Goal: Information Seeking & Learning: Learn about a topic

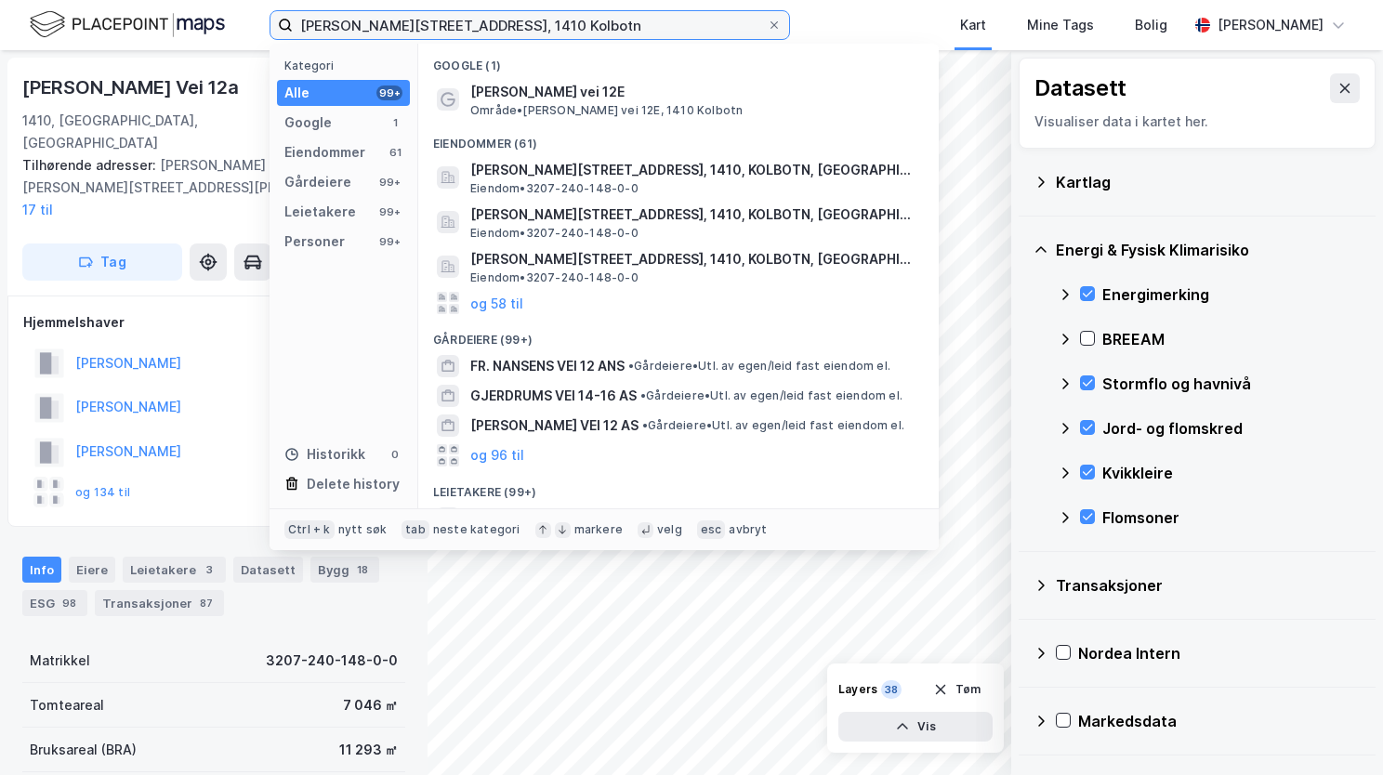
drag, startPoint x: 569, startPoint y: 27, endPoint x: 290, endPoint y: 75, distance: 283.1
click at [290, 40] on div "Theodor Hansens vei 12 E, 1410 Kolbotn Kategori Alle 99+ Google 1 Eiendommer 61…" at bounding box center [530, 25] width 521 height 30
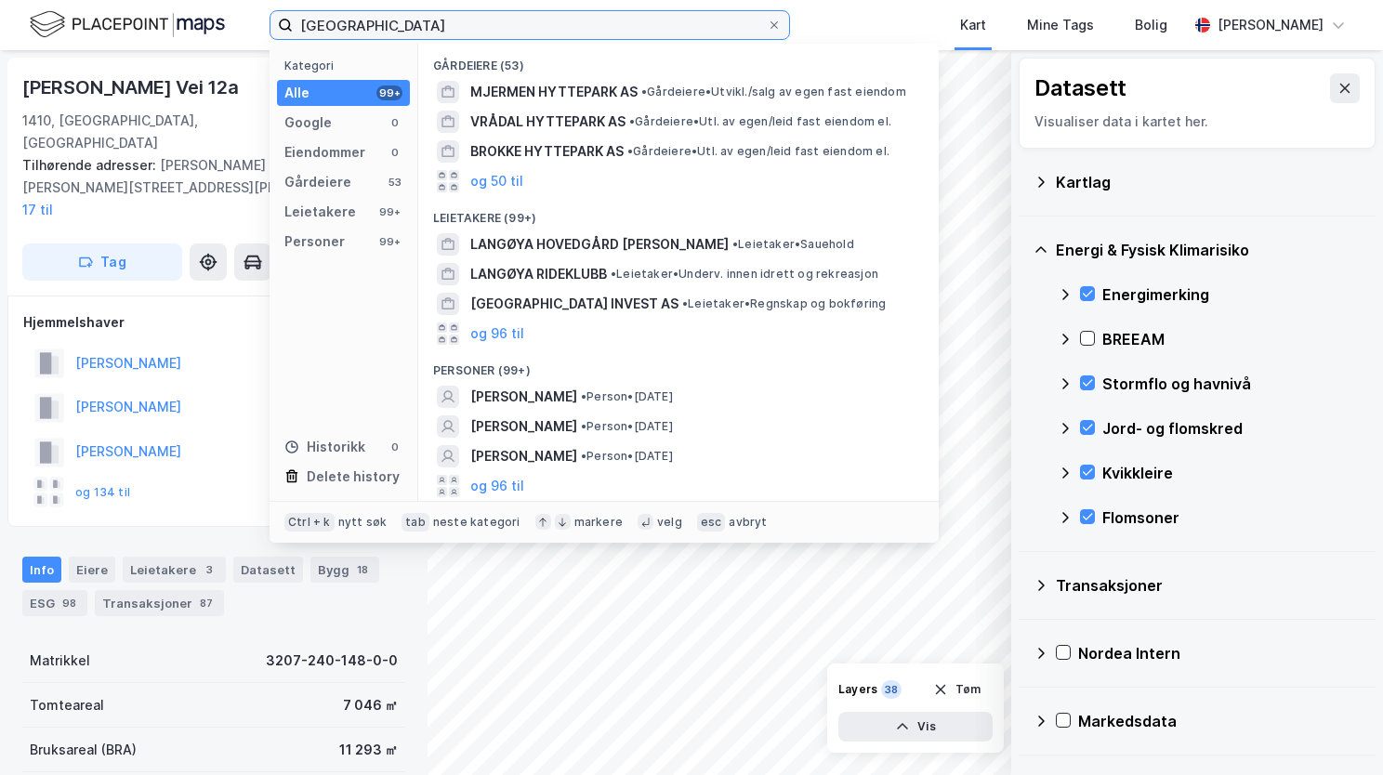
type input "langøya hyttepark"
drag, startPoint x: 435, startPoint y: 20, endPoint x: 296, endPoint y: 44, distance: 141.5
click at [296, 40] on div "langøya hyttepark Kategori Alle 99+ Google 0 Eiendommer 0 Gårdeiere 53 Leietake…" at bounding box center [530, 25] width 521 height 30
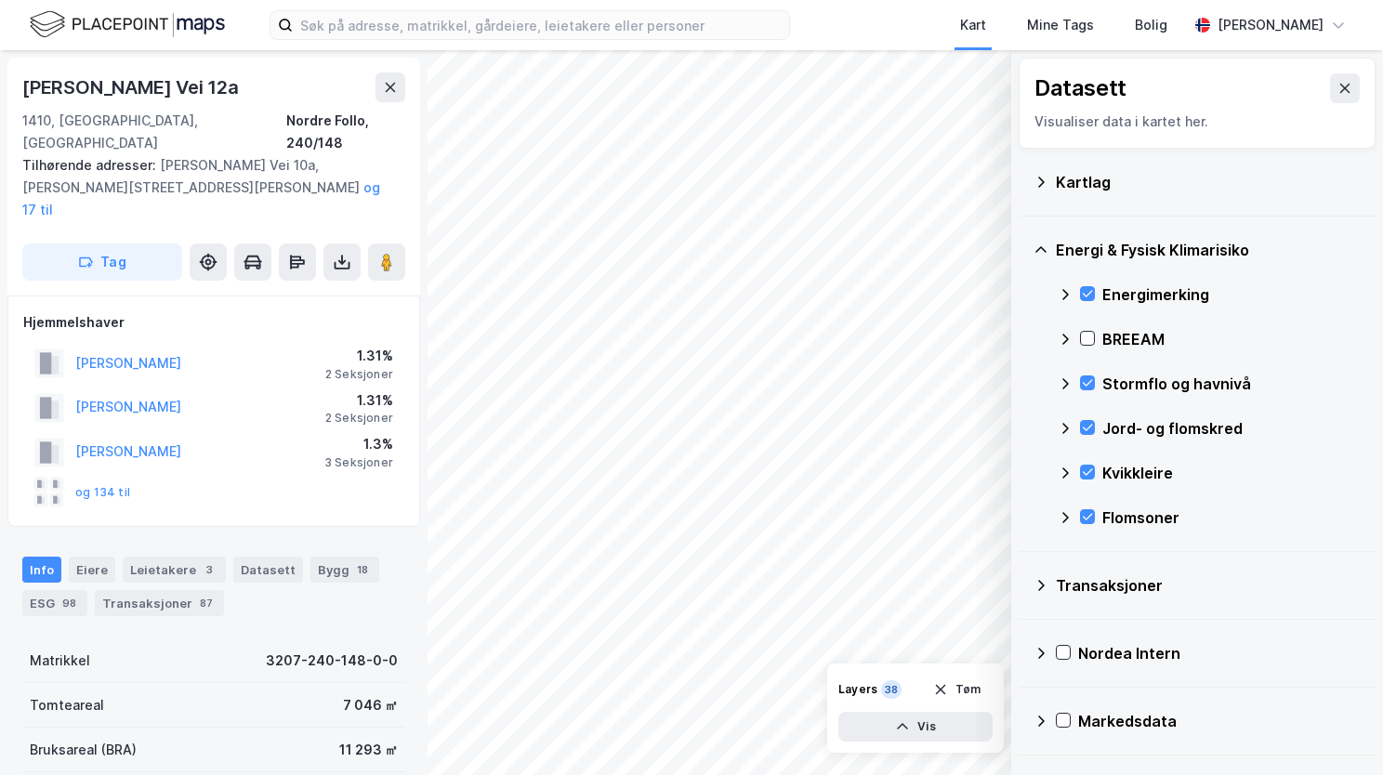
drag, startPoint x: 666, startPoint y: 4, endPoint x: 655, endPoint y: 7, distance: 11.5
click at [655, 7] on div "Kart Mine Tags Bolig Therese Murud Michalsen" at bounding box center [691, 25] width 1383 height 50
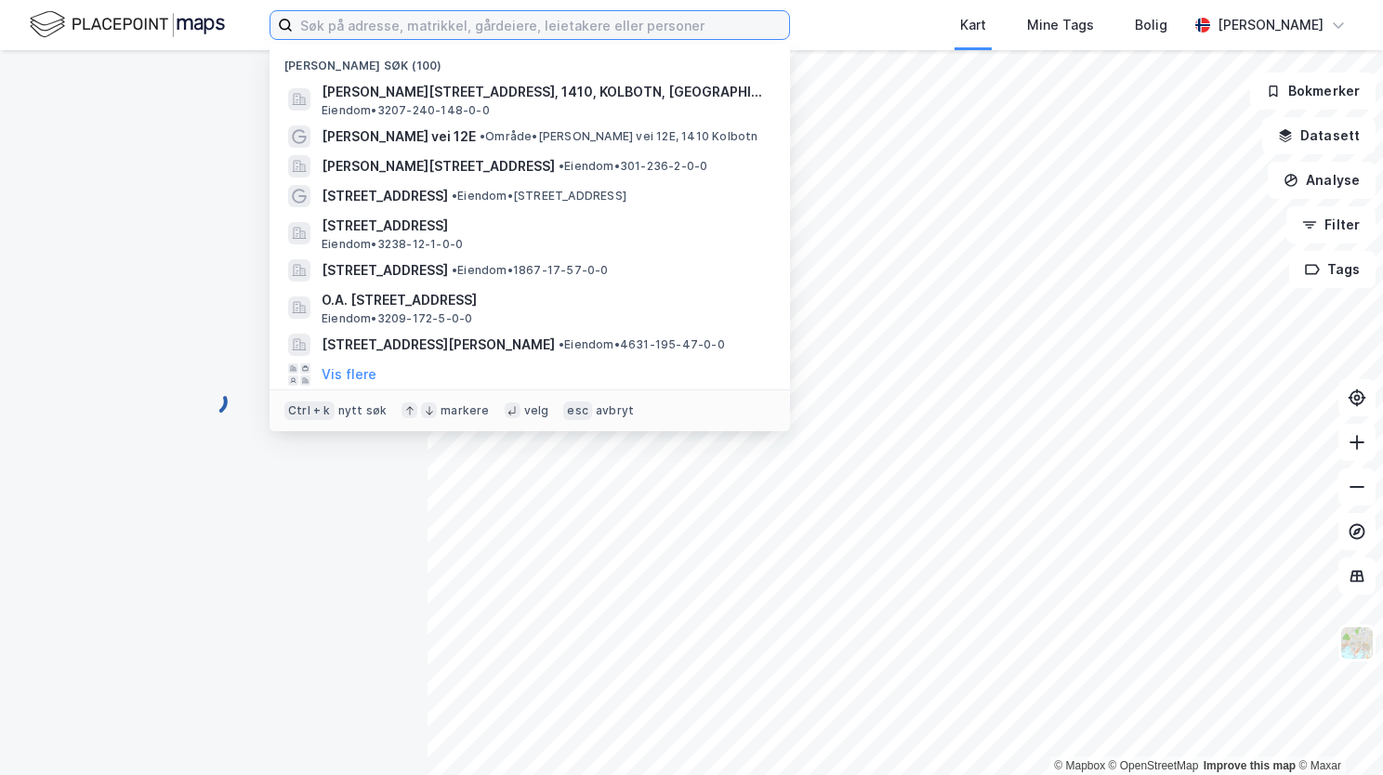
click at [430, 20] on input at bounding box center [541, 25] width 496 height 28
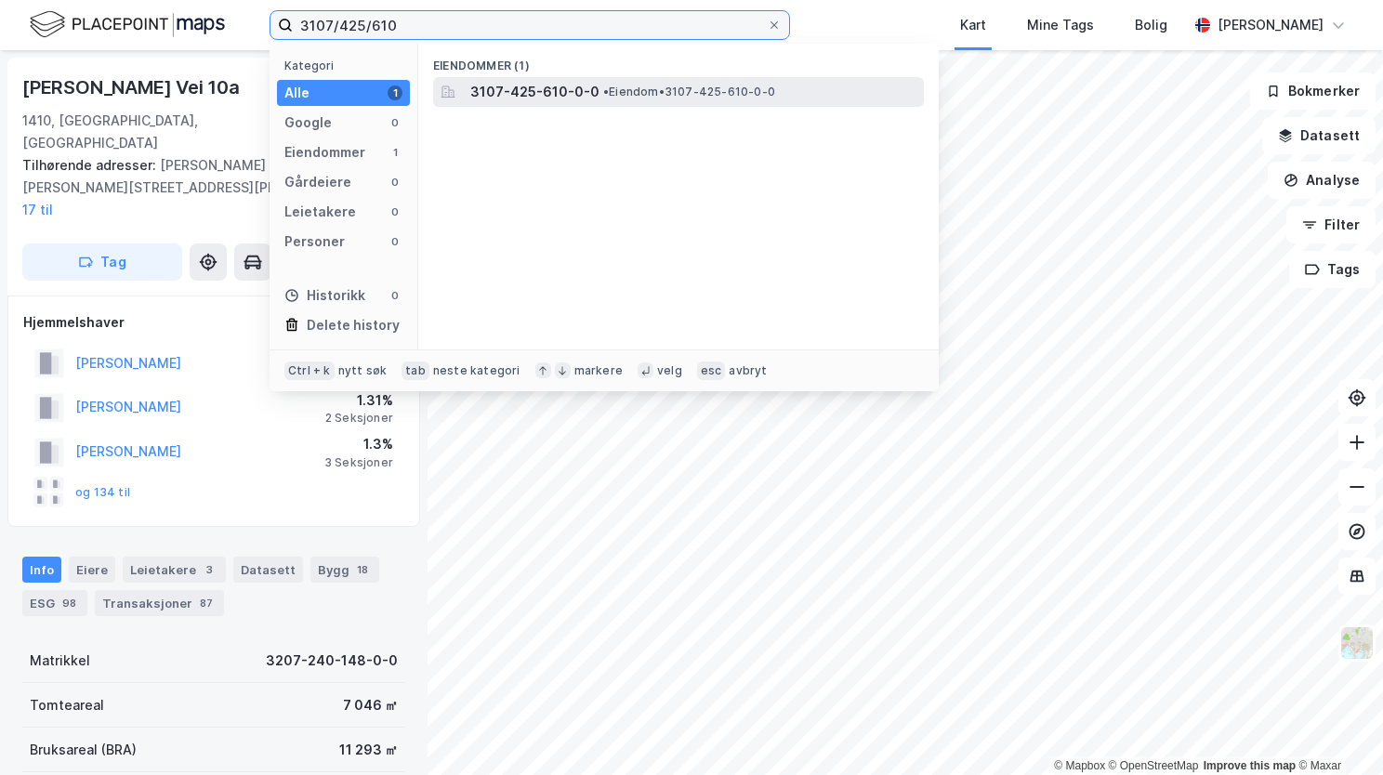
type input "3107/425/610"
click at [525, 102] on span "3107-425-610-0-0" at bounding box center [534, 92] width 129 height 22
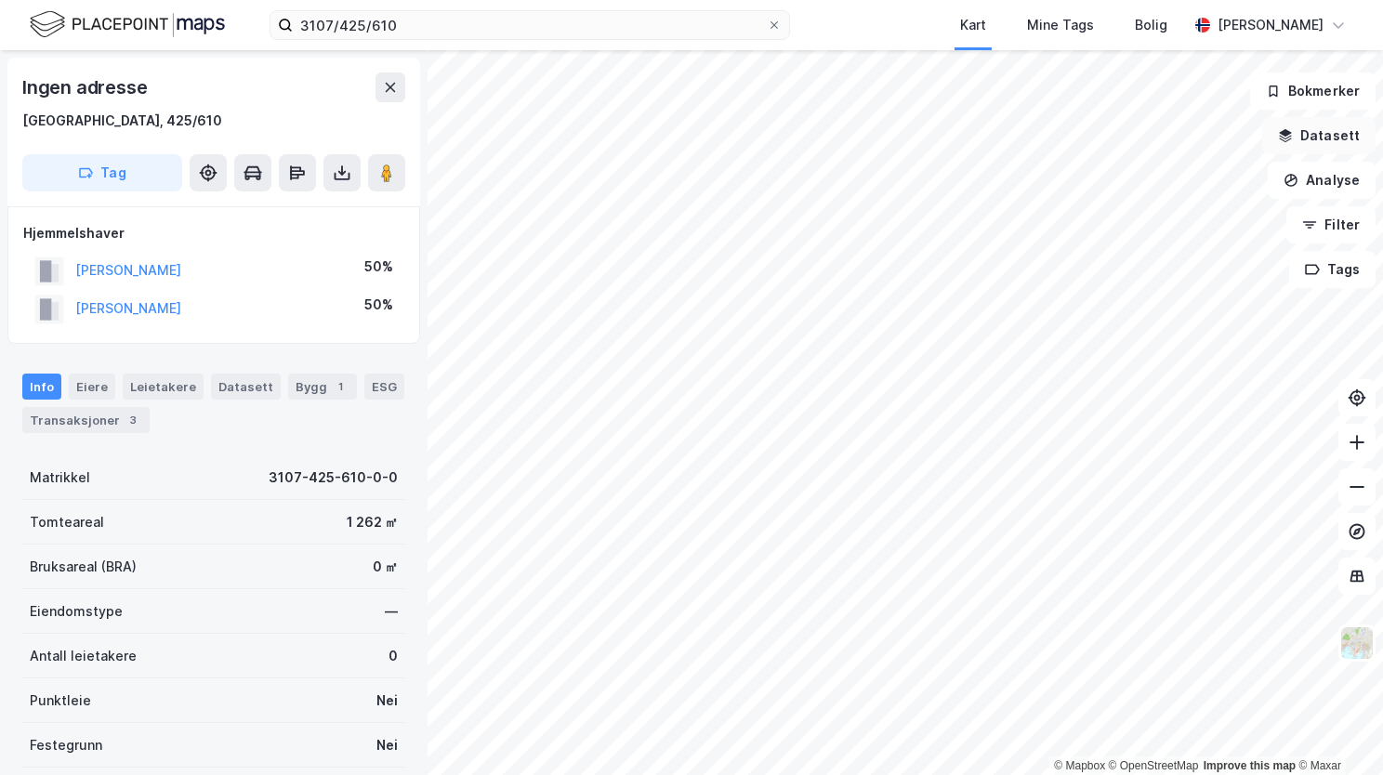
click at [1323, 141] on button "Datasett" at bounding box center [1319, 135] width 113 height 37
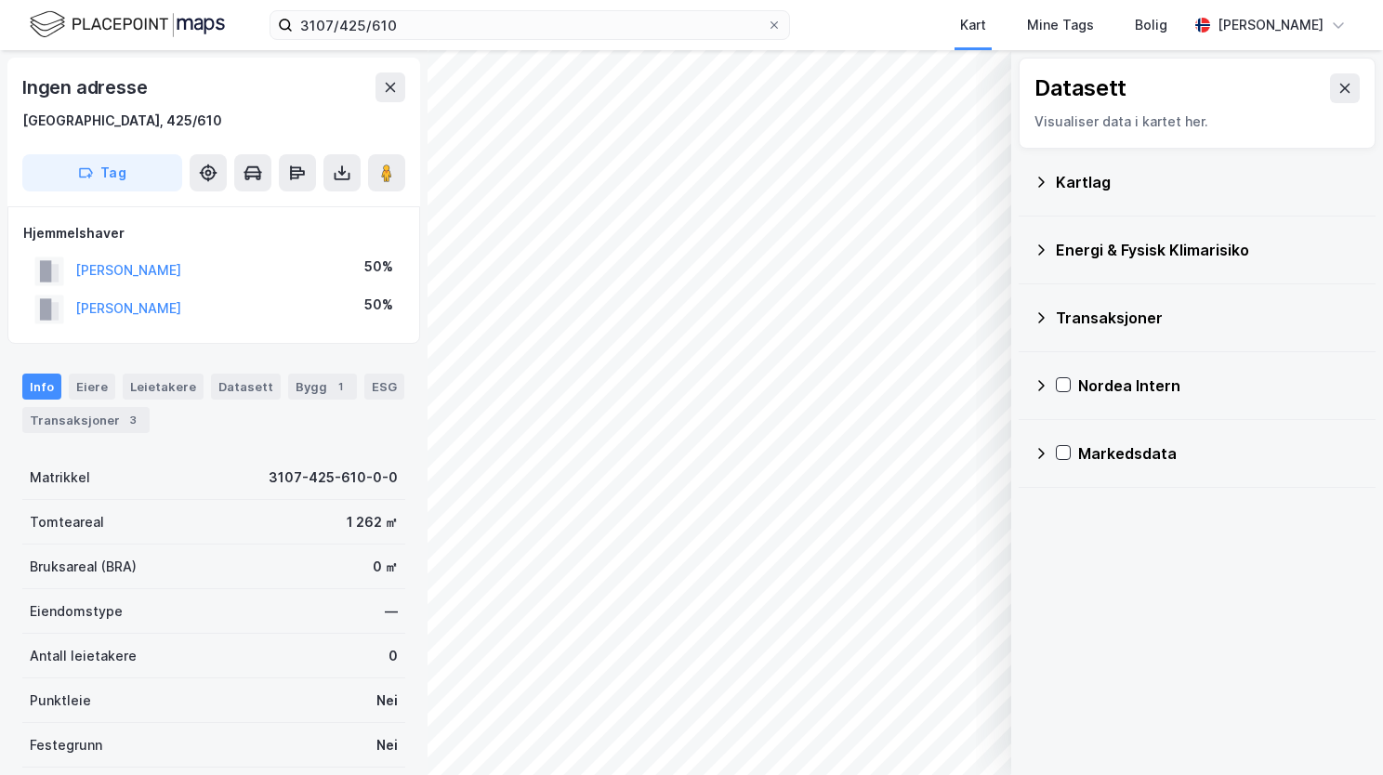
click at [1045, 183] on icon at bounding box center [1041, 182] width 15 height 15
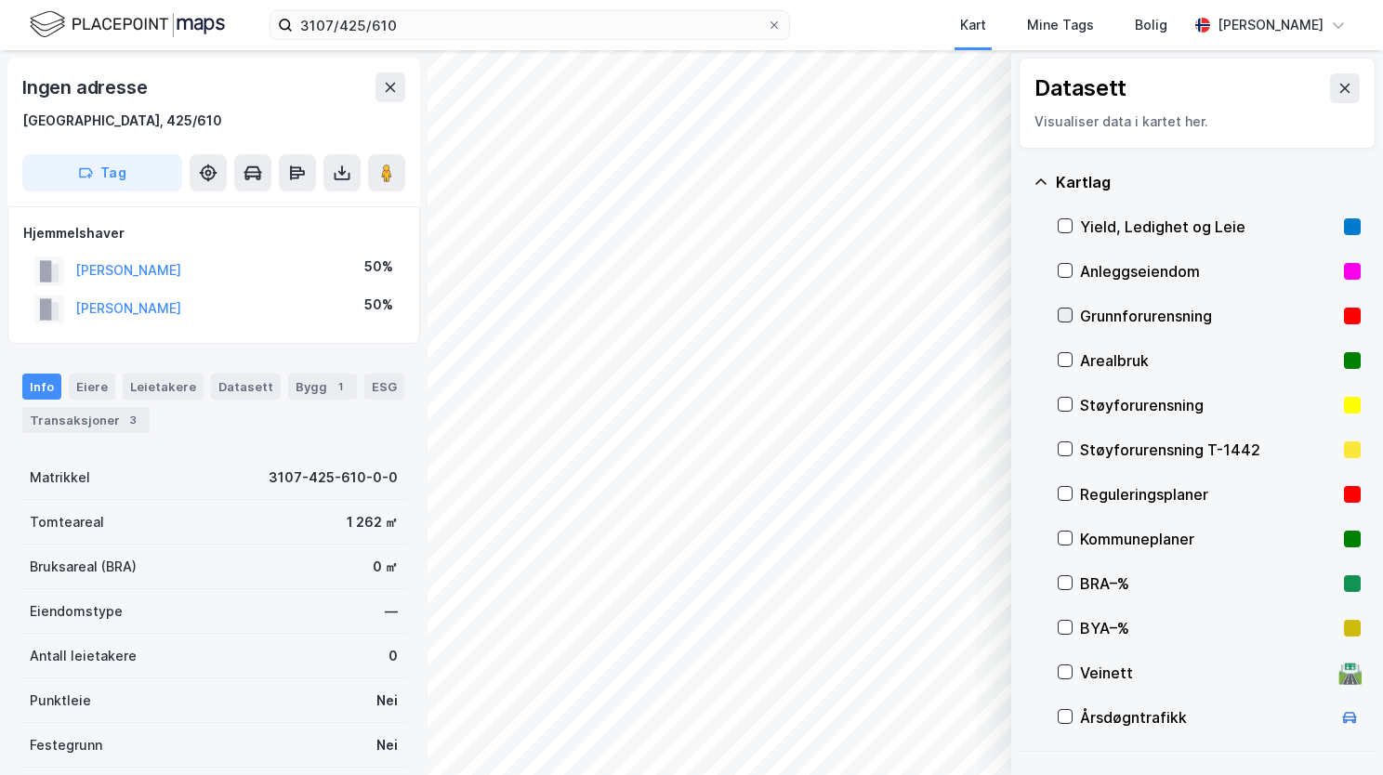
click at [1067, 321] on icon at bounding box center [1065, 315] width 13 height 13
click at [1041, 184] on icon at bounding box center [1041, 182] width 15 height 15
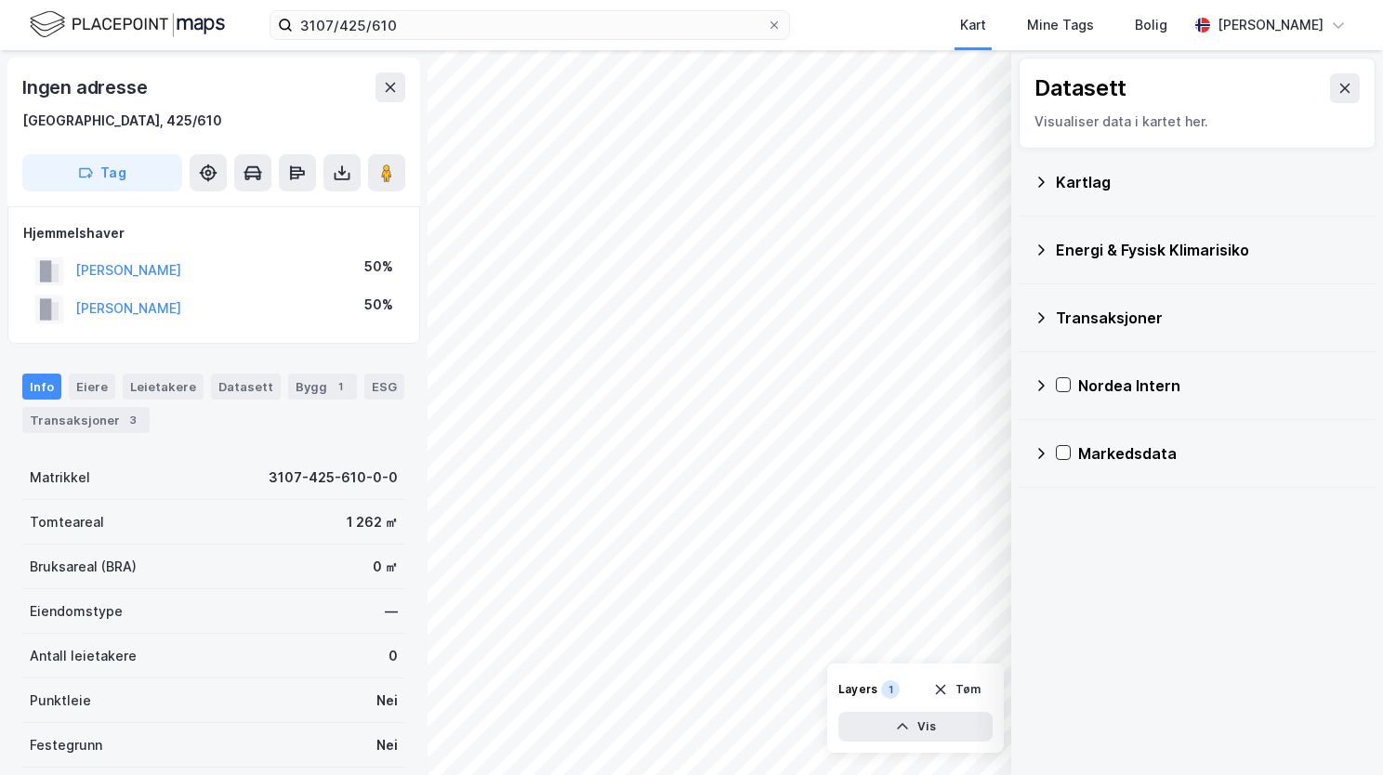
click at [1041, 252] on icon at bounding box center [1041, 250] width 15 height 15
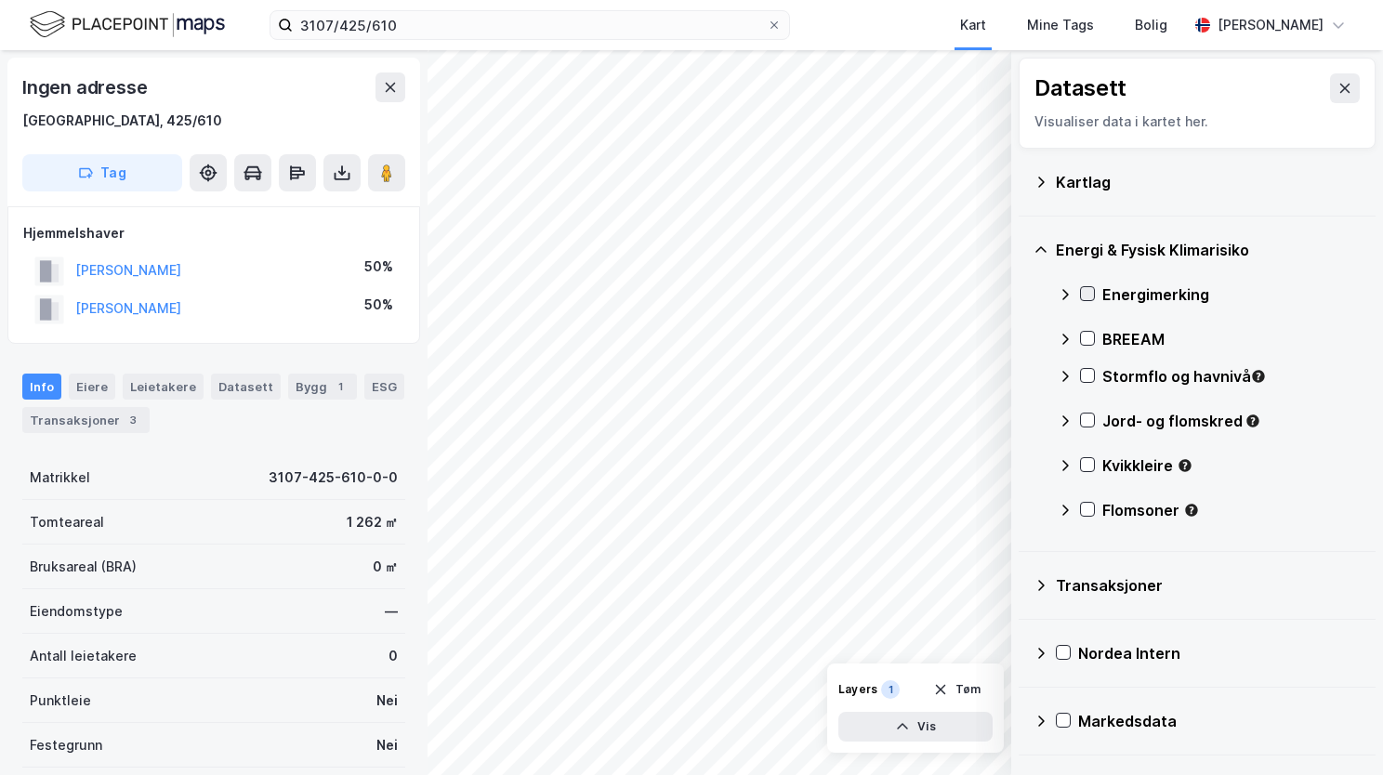
click at [1092, 289] on icon at bounding box center [1087, 293] width 13 height 13
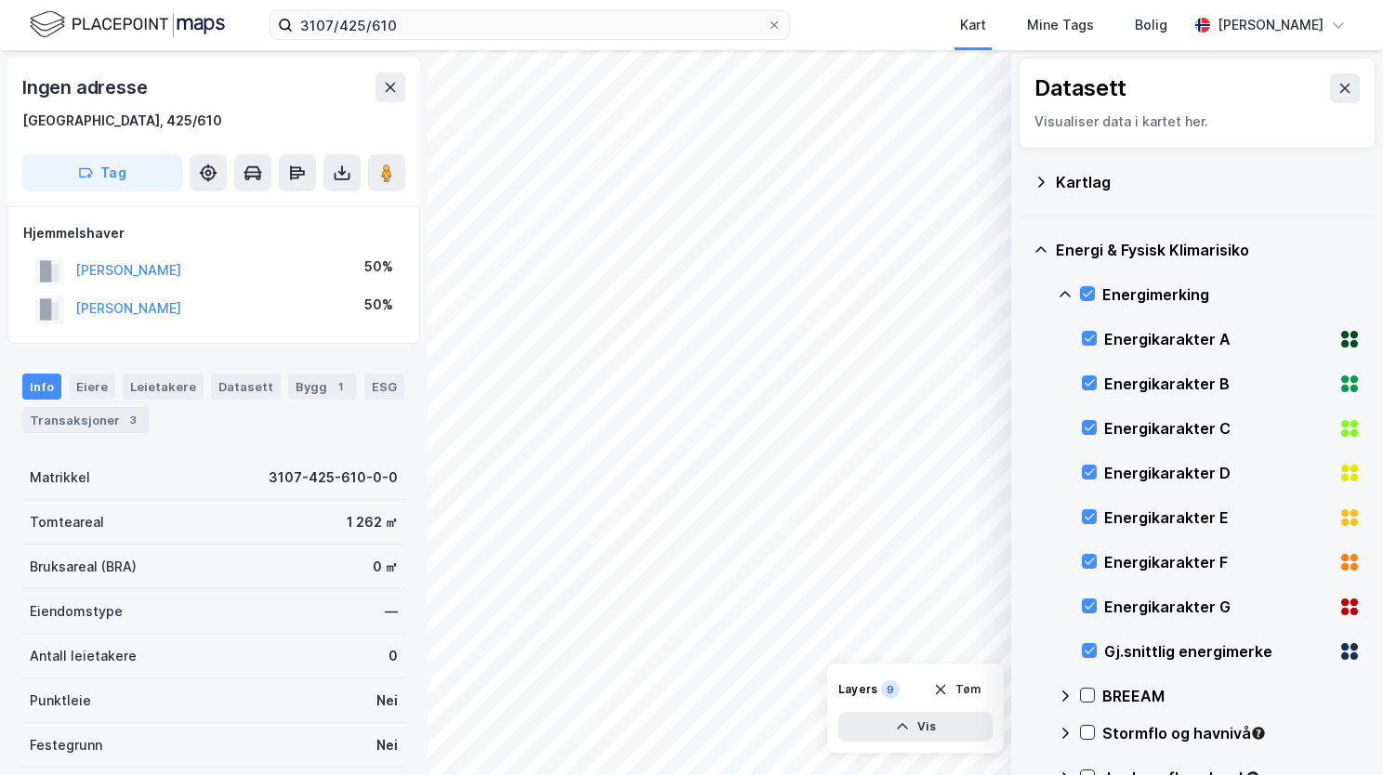
click at [1063, 292] on icon at bounding box center [1065, 294] width 15 height 15
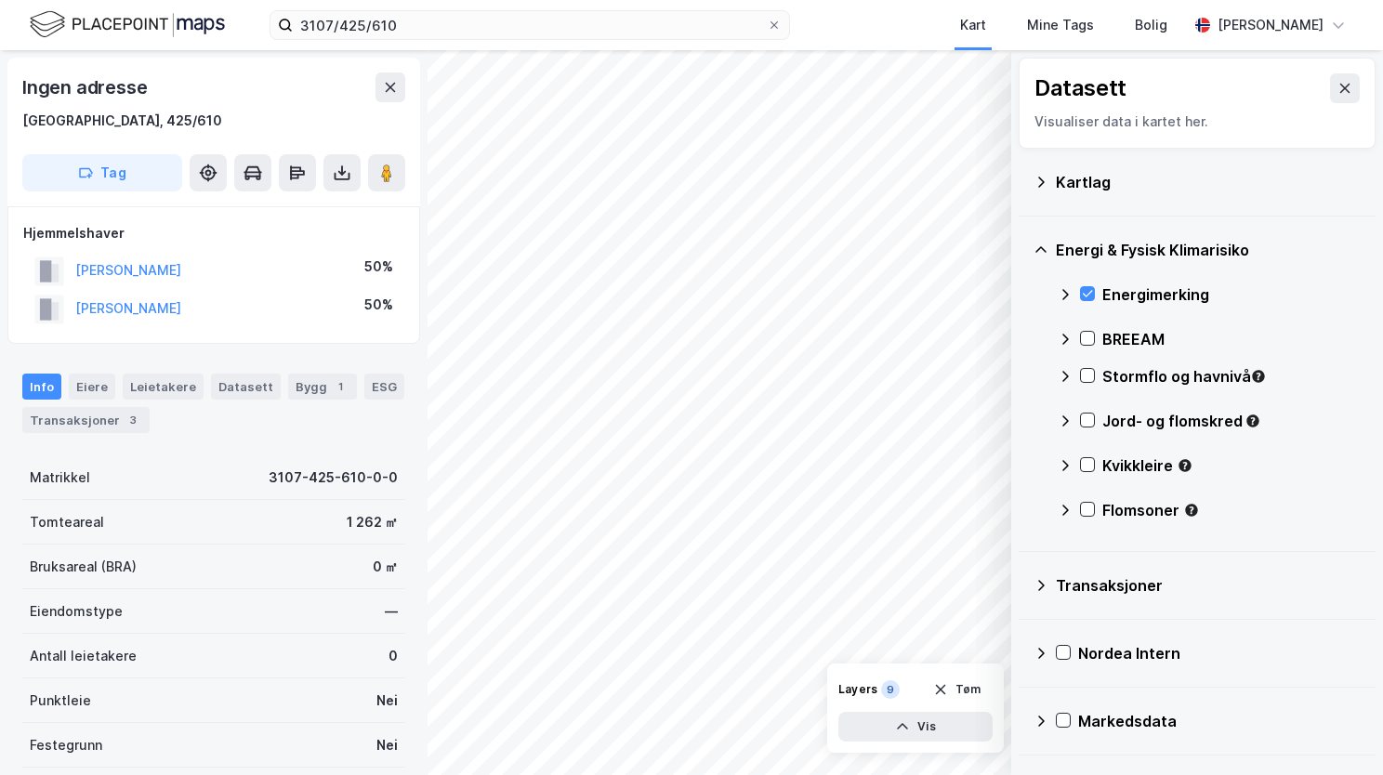
click at [1097, 377] on div "Stormflo og havnivå" at bounding box center [1209, 384] width 303 height 45
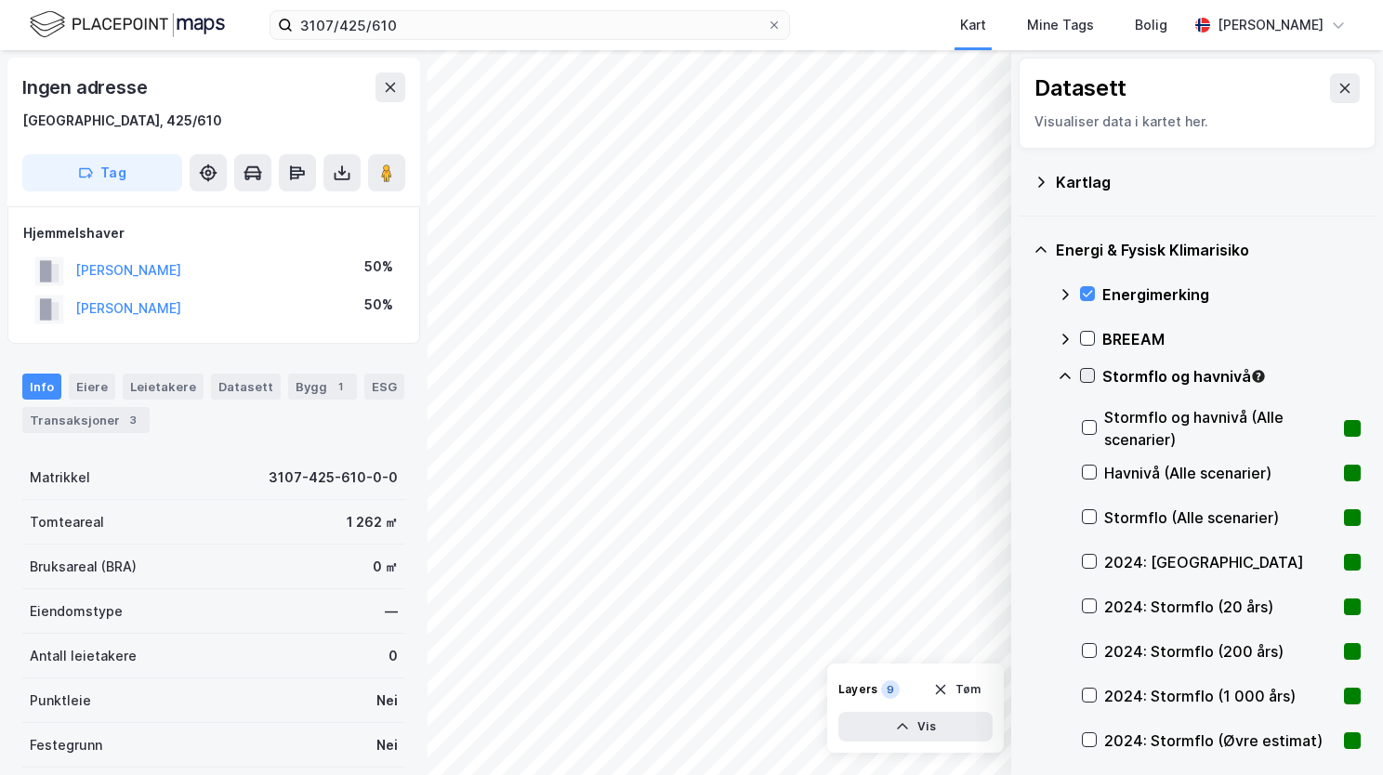
click at [1090, 373] on icon at bounding box center [1087, 375] width 13 height 13
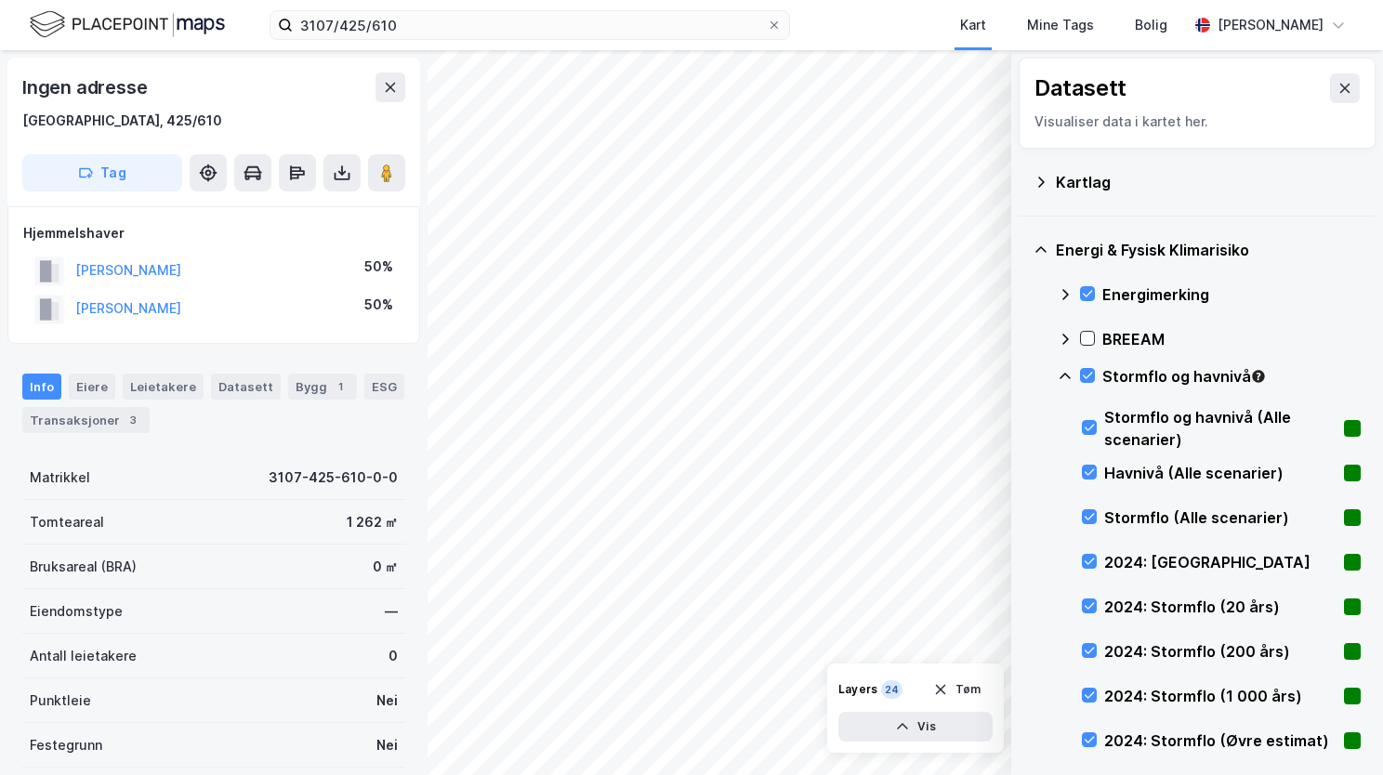
click at [1070, 375] on icon at bounding box center [1065, 376] width 15 height 15
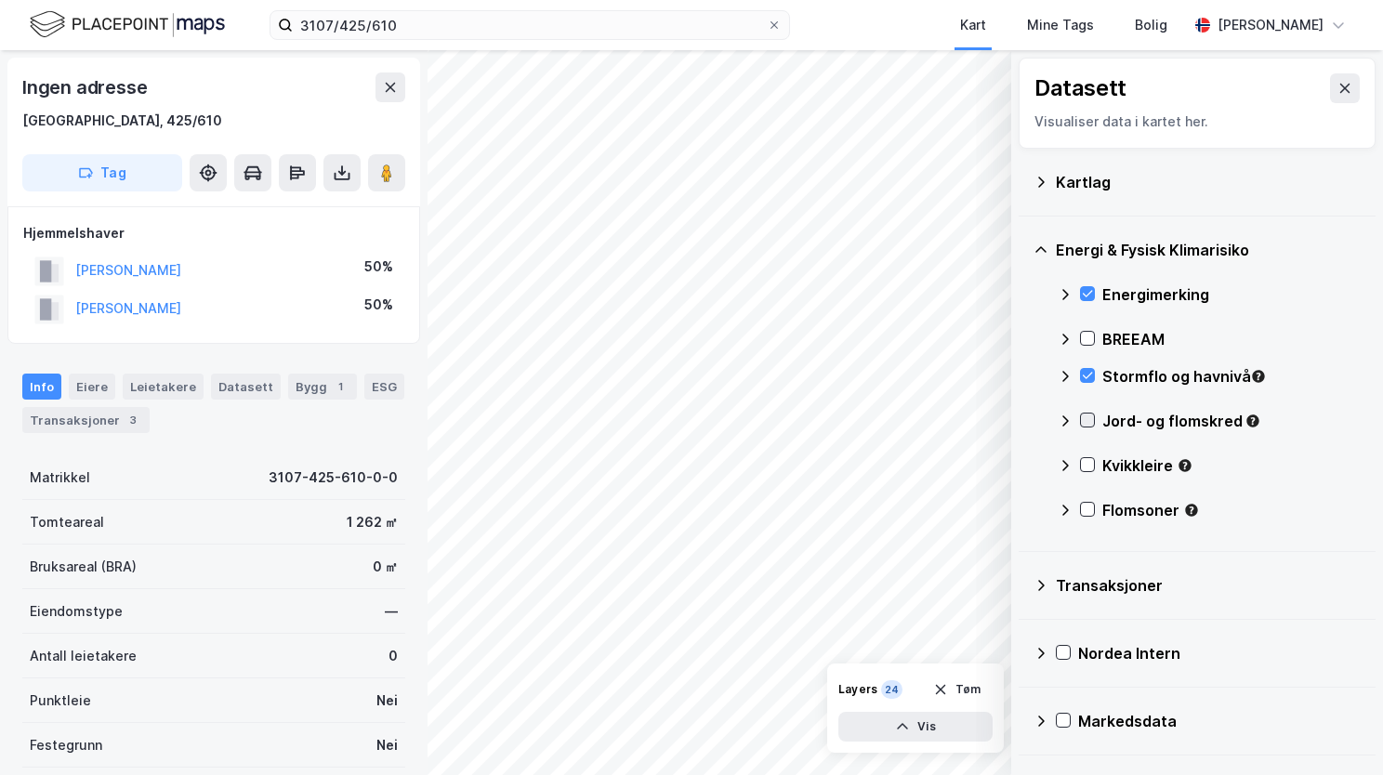
click at [1086, 421] on icon at bounding box center [1087, 420] width 13 height 13
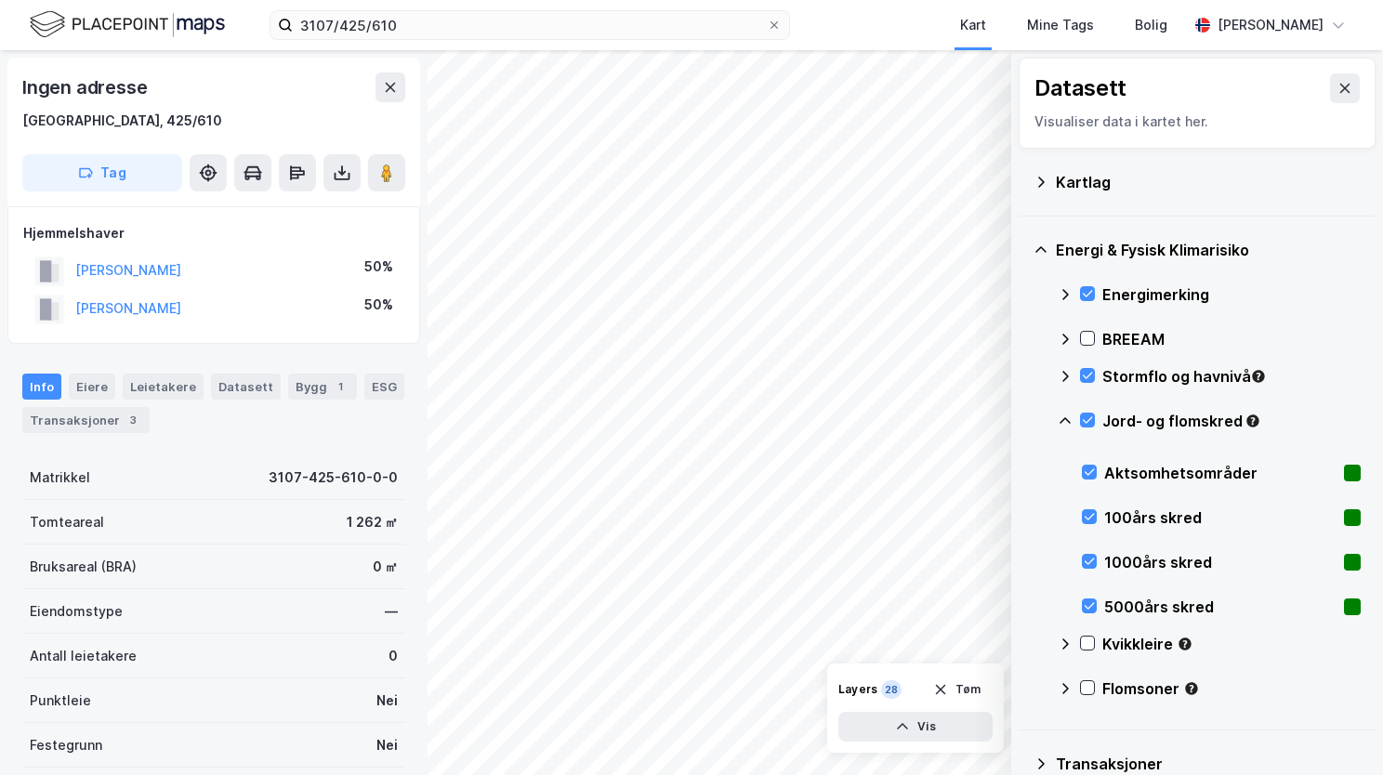
click at [1068, 423] on icon at bounding box center [1065, 421] width 15 height 15
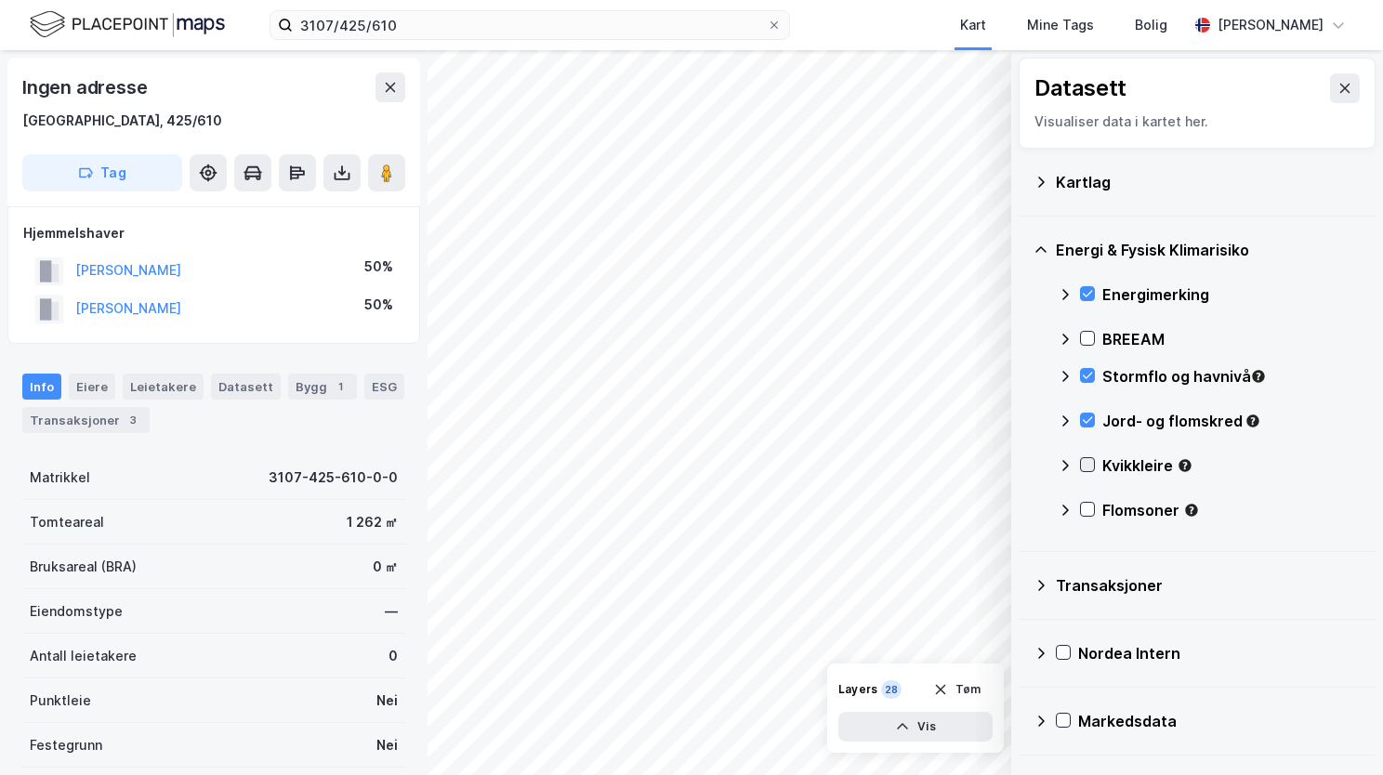
click at [1092, 467] on icon at bounding box center [1087, 464] width 13 height 13
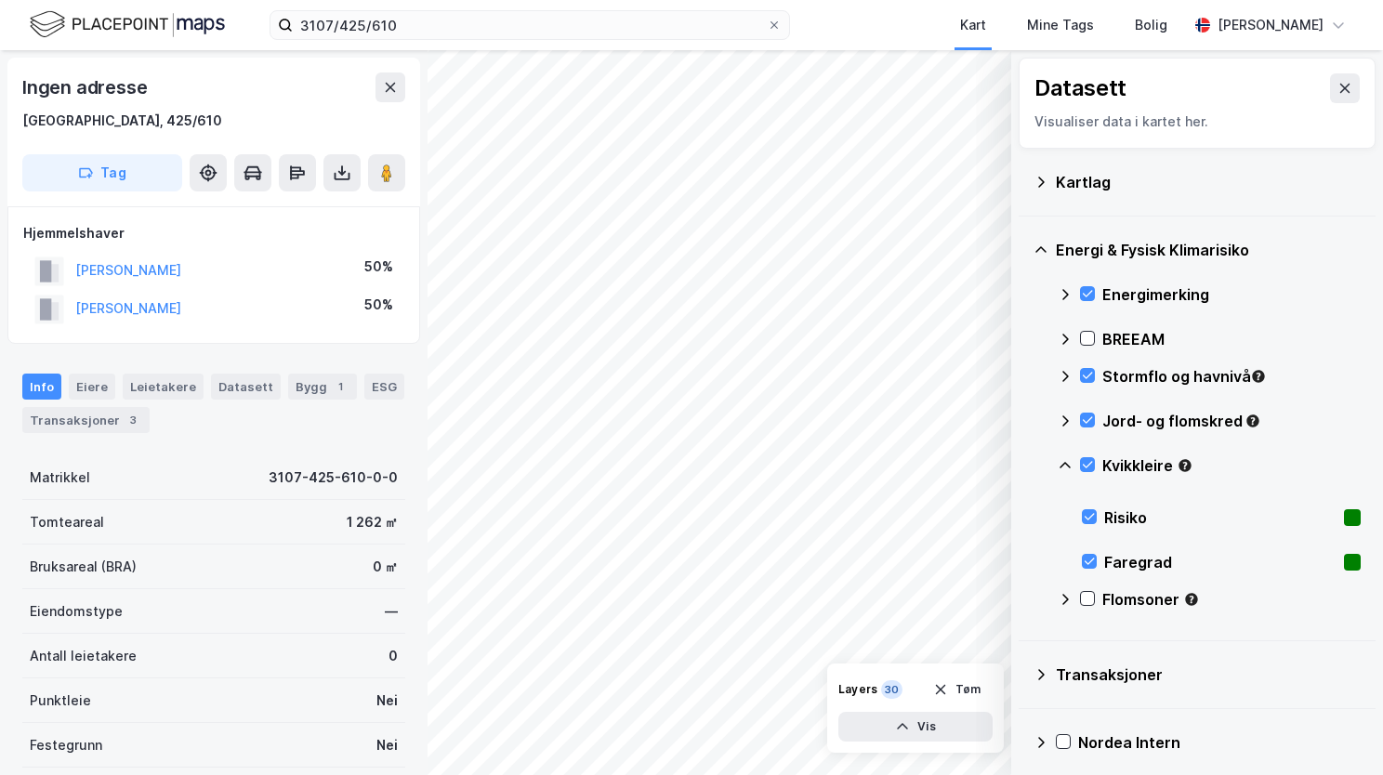
click at [1066, 463] on icon at bounding box center [1065, 465] width 15 height 15
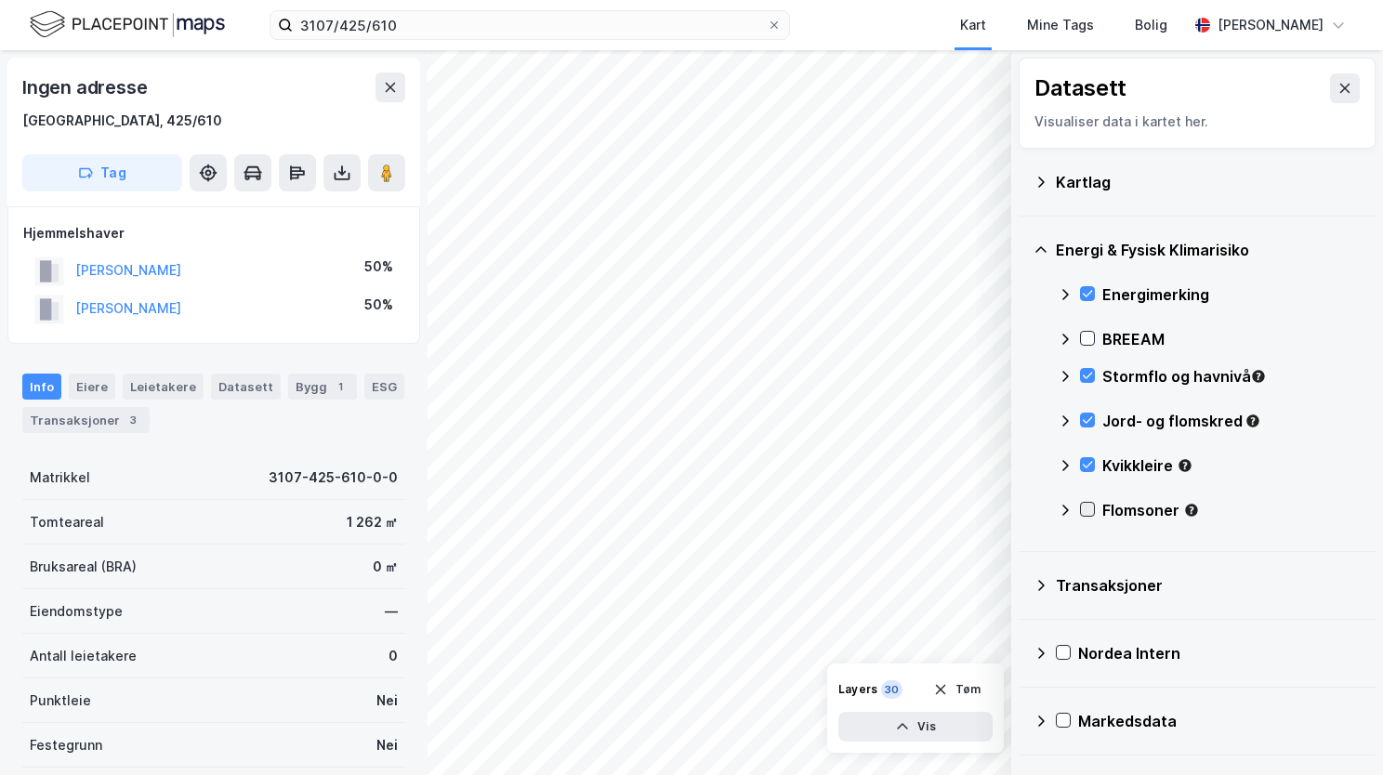
click at [1084, 510] on icon at bounding box center [1088, 510] width 10 height 7
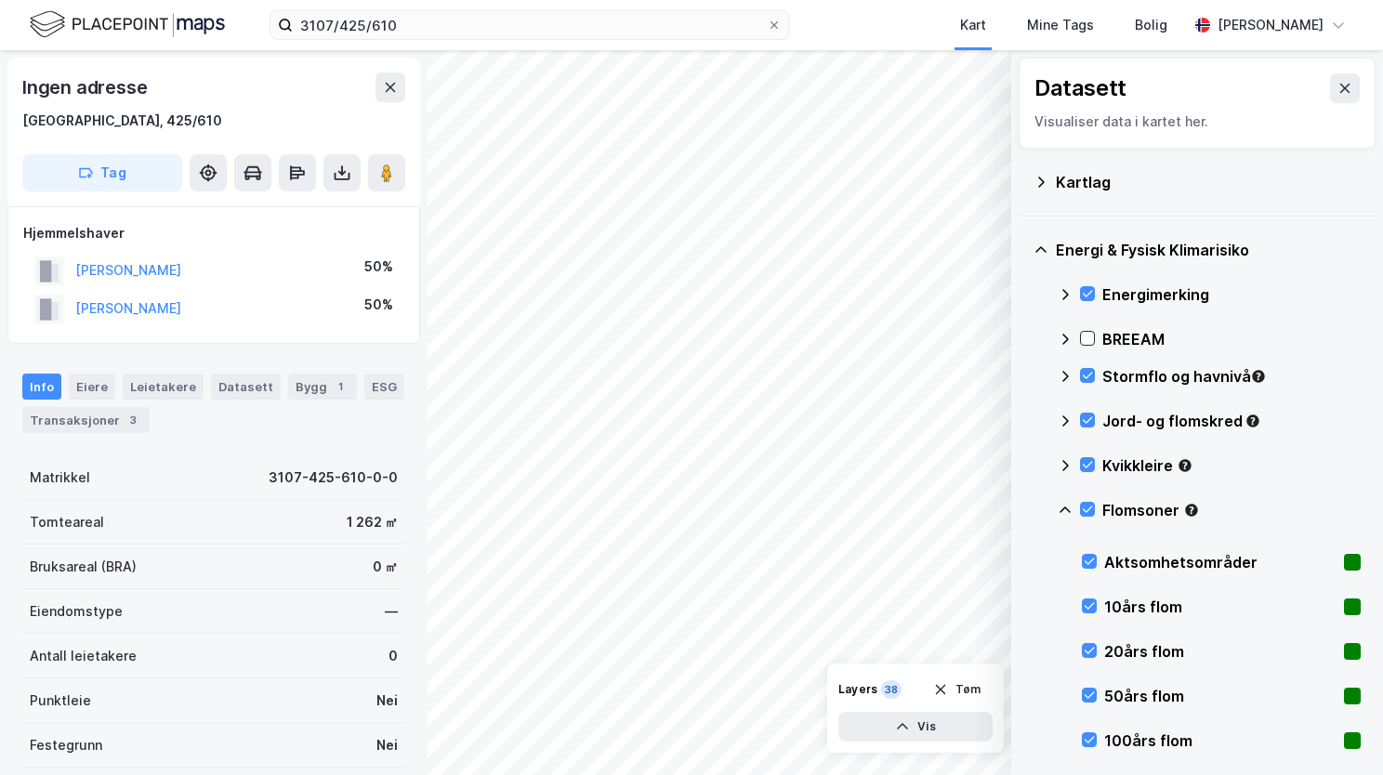
click at [1067, 511] on icon at bounding box center [1065, 510] width 15 height 15
